Goal: Information Seeking & Learning: Learn about a topic

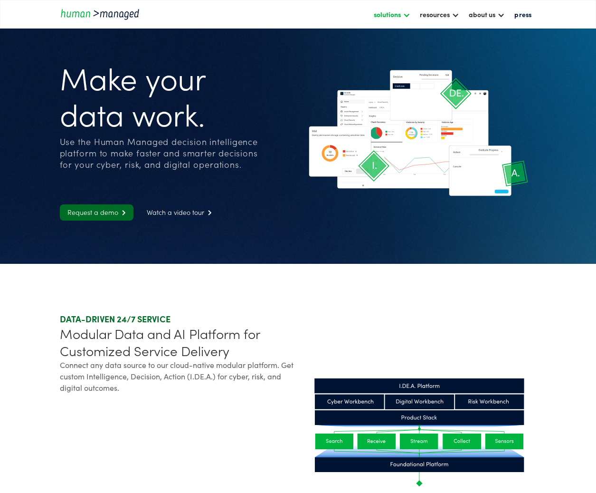
click at [404, 18] on div "solutions" at bounding box center [392, 14] width 46 height 16
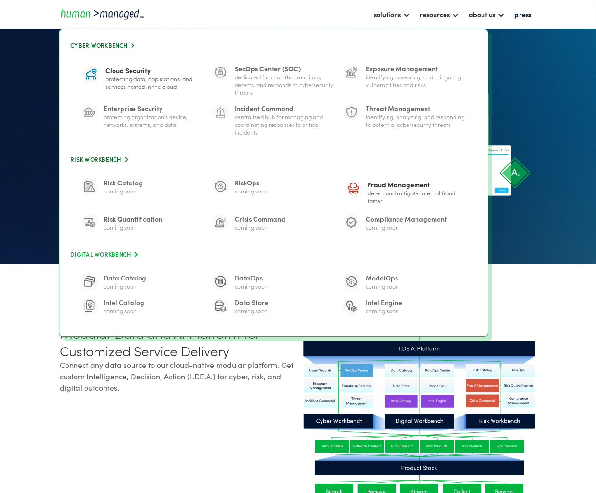
click at [101, 254] on link "Digital Workbench " at bounding box center [274, 254] width 410 height 13
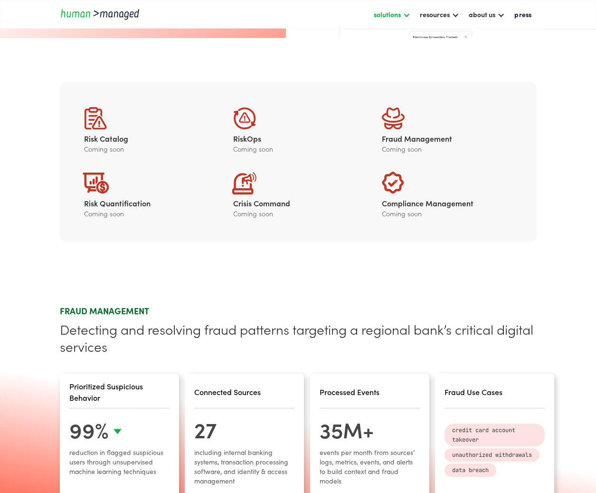
scroll to position [190, 0]
click at [407, 10] on div "solutions" at bounding box center [392, 14] width 46 height 16
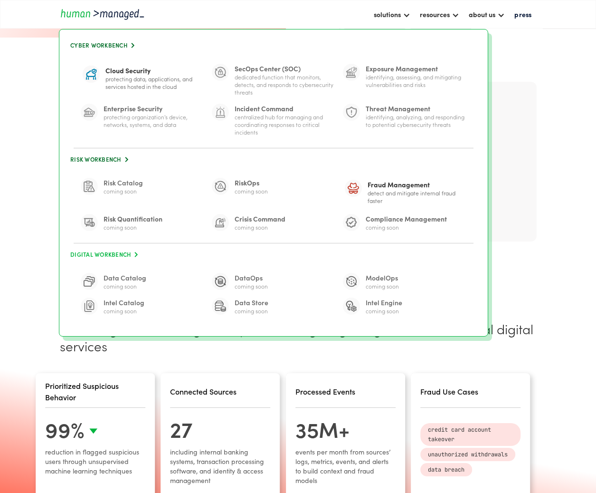
click at [115, 254] on link "Digital Workbench " at bounding box center [274, 254] width 410 height 13
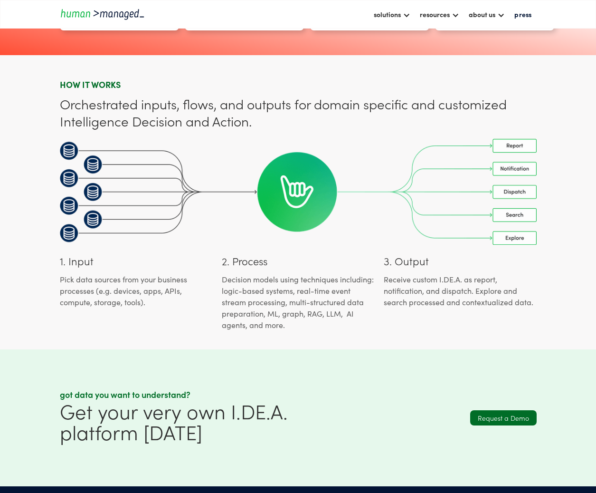
scroll to position [665, 0]
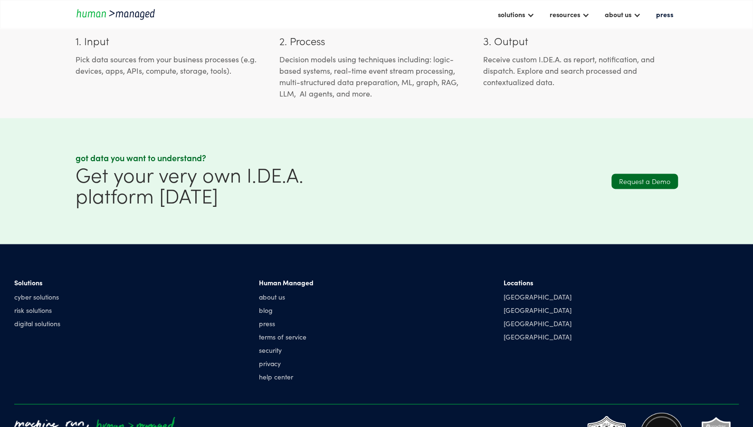
scroll to position [923, 0]
